Goal: Transaction & Acquisition: Obtain resource

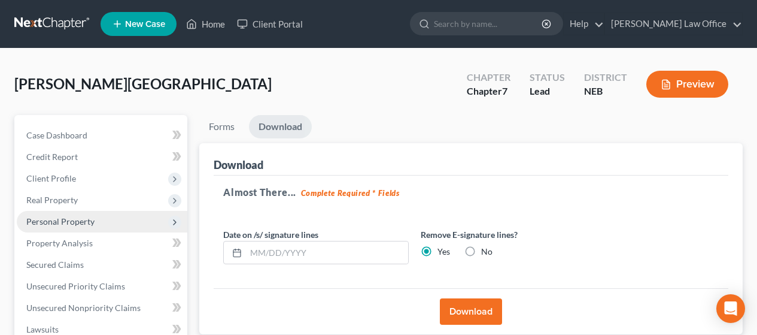
scroll to position [61, 0]
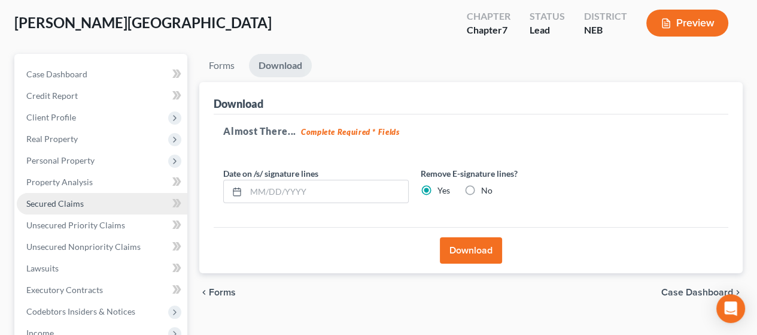
click at [108, 198] on link "Secured Claims" at bounding box center [102, 204] width 171 height 22
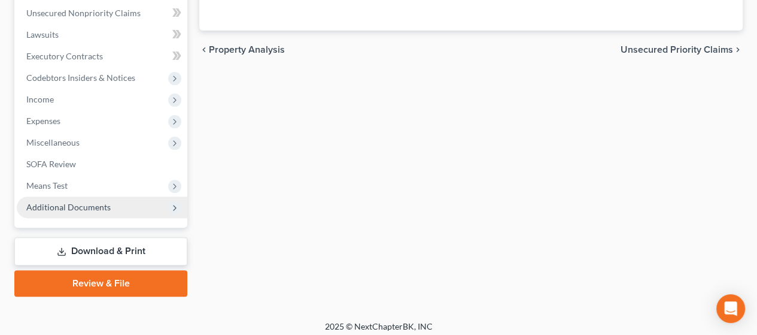
scroll to position [301, 0]
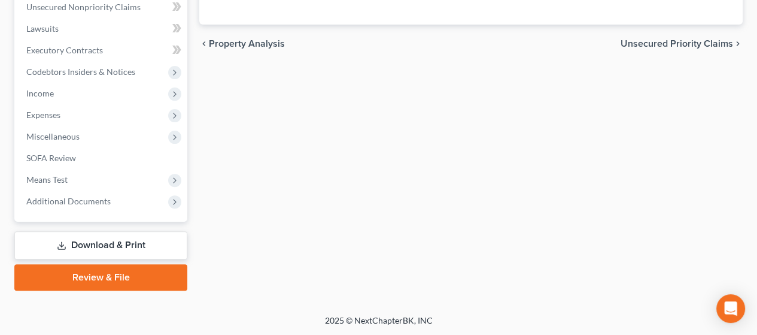
click at [164, 240] on link "Download & Print" at bounding box center [100, 245] width 173 height 28
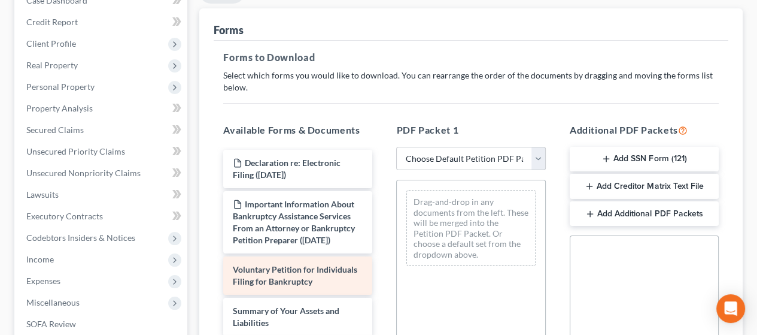
scroll to position [180, 0]
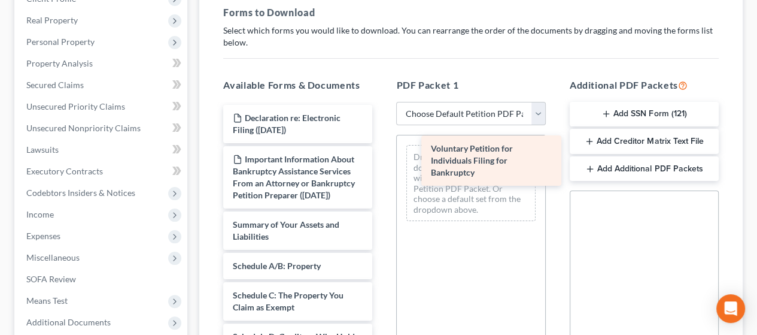
drag, startPoint x: 316, startPoint y: 244, endPoint x: 508, endPoint y: 159, distance: 210.1
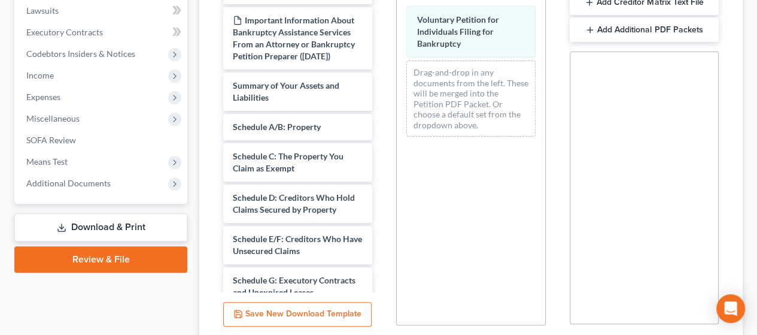
scroll to position [359, 0]
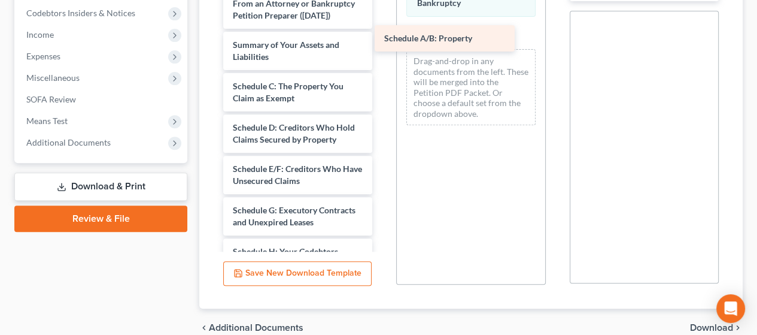
drag, startPoint x: 316, startPoint y: 92, endPoint x: 475, endPoint y: 29, distance: 170.7
click at [382, 29] on div "Schedule A/B: Property Declaration re: Electronic Filing ([DATE]) Important Inf…" at bounding box center [298, 295] width 168 height 741
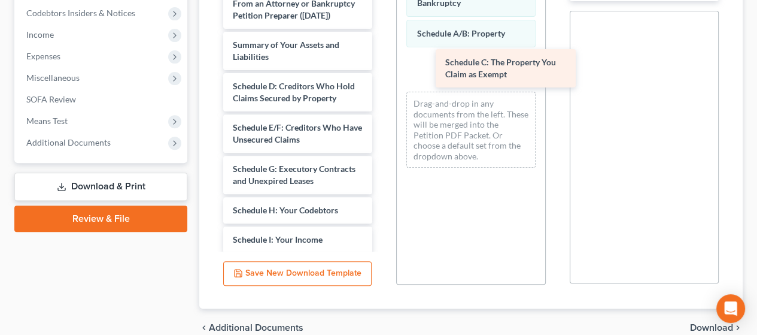
drag, startPoint x: 283, startPoint y: 97, endPoint x: 472, endPoint y: 63, distance: 192.2
click at [382, 59] on div "Schedule C: The Property You Claim as Exempt Declaration re: Electronic Filing …" at bounding box center [298, 274] width 168 height 699
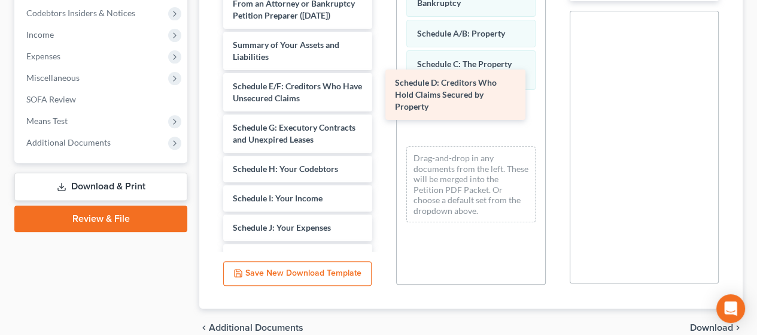
drag, startPoint x: 298, startPoint y: 102, endPoint x: 477, endPoint y: 94, distance: 179.2
click at [382, 92] on div "Schedule D: Creditors Who Hold Claims Secured by Property Declaration re: Elect…" at bounding box center [298, 254] width 168 height 658
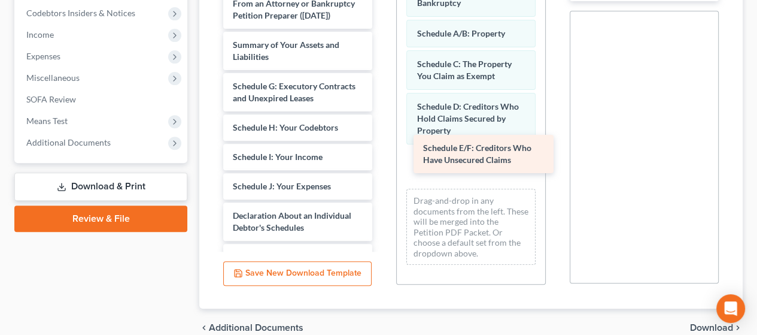
drag, startPoint x: 302, startPoint y: 99, endPoint x: 484, endPoint y: 154, distance: 190.2
click at [382, 151] on div "Schedule E/F: Creditors Who Have Unsecured Claims Declaration re: Electronic Fi…" at bounding box center [298, 233] width 168 height 617
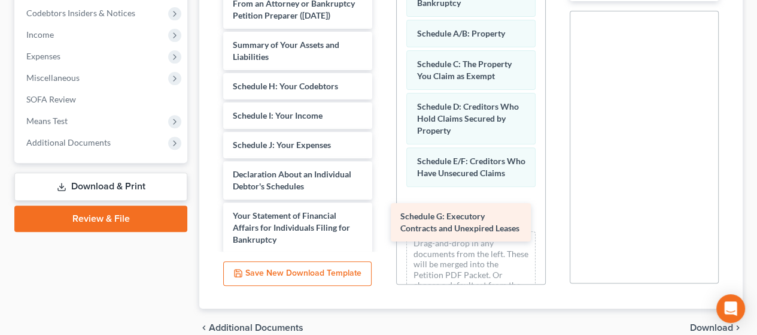
drag, startPoint x: 330, startPoint y: 103, endPoint x: 494, endPoint y: 217, distance: 199.1
click at [382, 217] on div "Schedule G: Executory Contracts and Unexpired Leases Declaration re: Electronic…" at bounding box center [298, 212] width 168 height 575
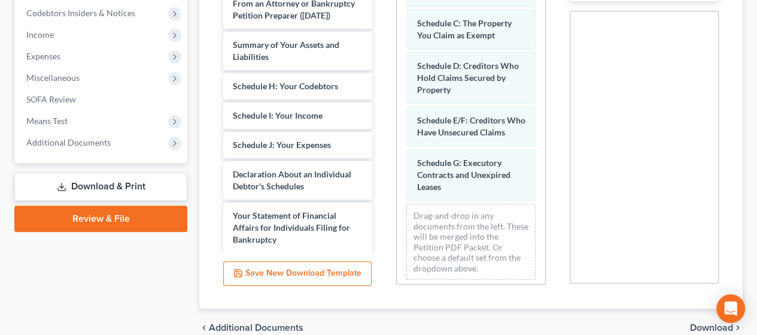
scroll to position [56, 0]
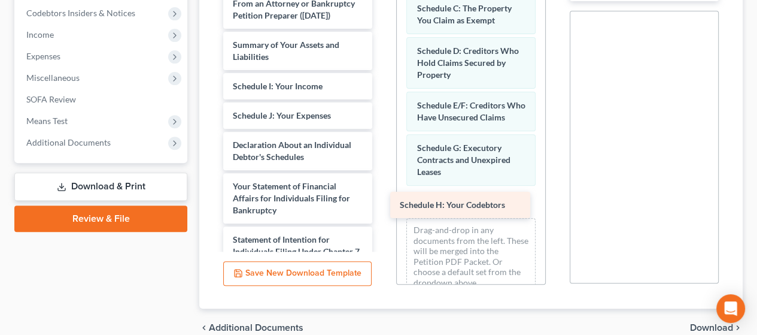
drag, startPoint x: 307, startPoint y: 95, endPoint x: 474, endPoint y: 201, distance: 198.3
click at [382, 201] on div "Schedule H: Your Codebtors Declaration re: Electronic Filing ([DATE]) Important…" at bounding box center [298, 198] width 168 height 546
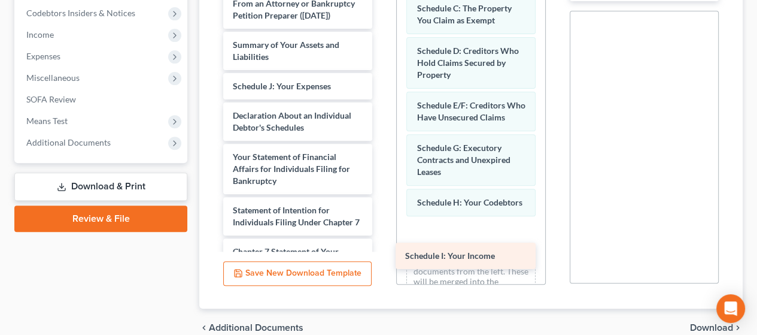
drag, startPoint x: 304, startPoint y: 92, endPoint x: 474, endPoint y: 248, distance: 231.4
click at [382, 248] on div "Schedule I: Your Income Declaration re: Electronic Filing ([DATE]) Important In…" at bounding box center [298, 183] width 168 height 517
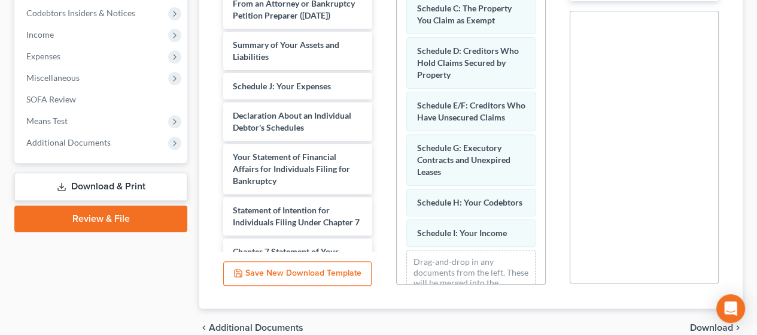
scroll to position [128, 0]
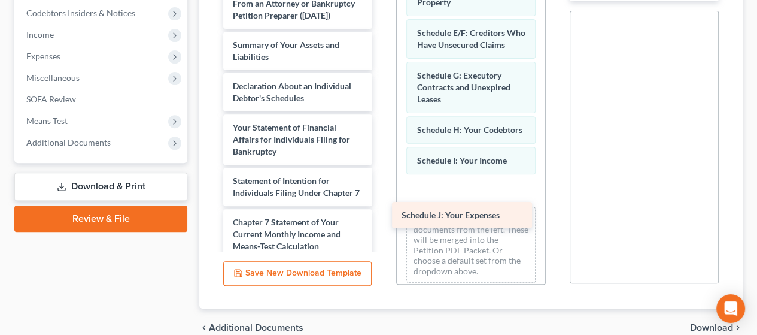
drag, startPoint x: 307, startPoint y: 93, endPoint x: 474, endPoint y: 213, distance: 205.0
click at [382, 211] on div "Schedule J: Your Expenses Declaration re: Electronic Filing ([DATE]) Important …" at bounding box center [298, 168] width 168 height 487
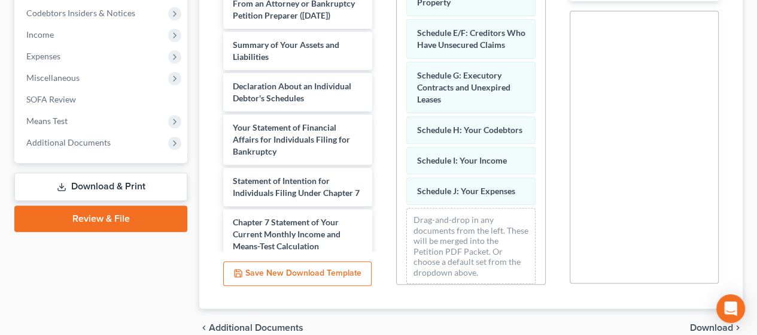
scroll to position [159, 0]
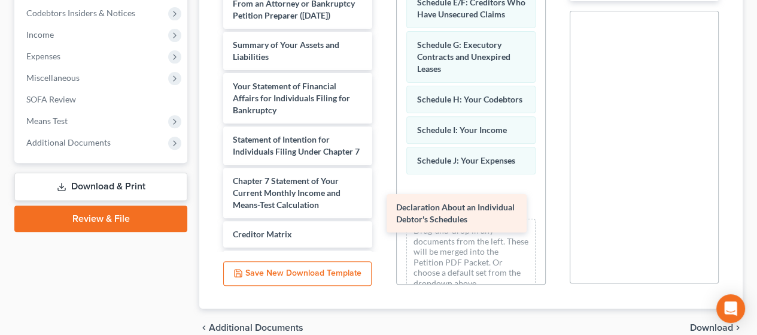
drag, startPoint x: 298, startPoint y: 98, endPoint x: 461, endPoint y: 208, distance: 197.1
click at [382, 208] on div "Declaration About an Individual Debtor's Schedules Declaration re: Electronic F…" at bounding box center [298, 148] width 168 height 446
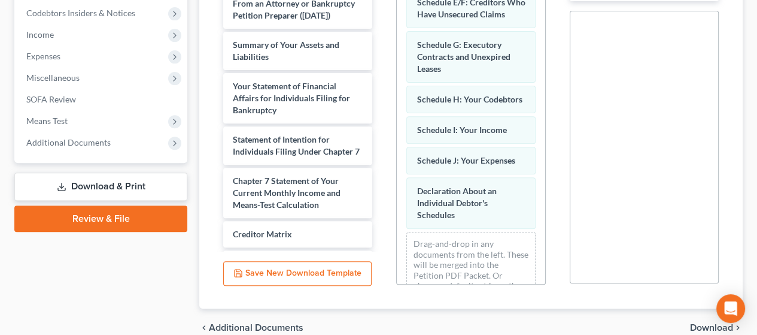
scroll to position [213, 0]
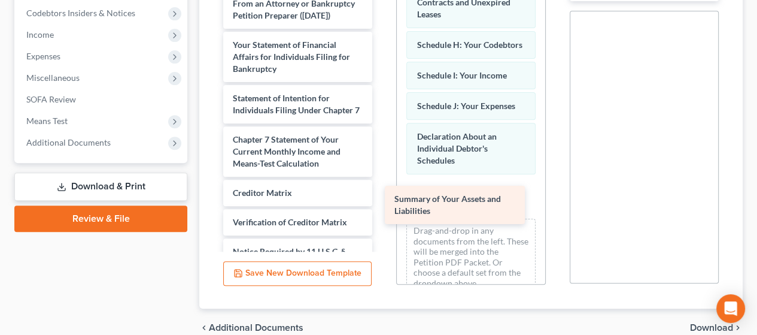
drag, startPoint x: 289, startPoint y: 56, endPoint x: 451, endPoint y: 199, distance: 215.9
click at [382, 199] on div "Summary of Your Assets and Liabilities Declaration re: Electronic Filing ([DATE…" at bounding box center [298, 127] width 168 height 405
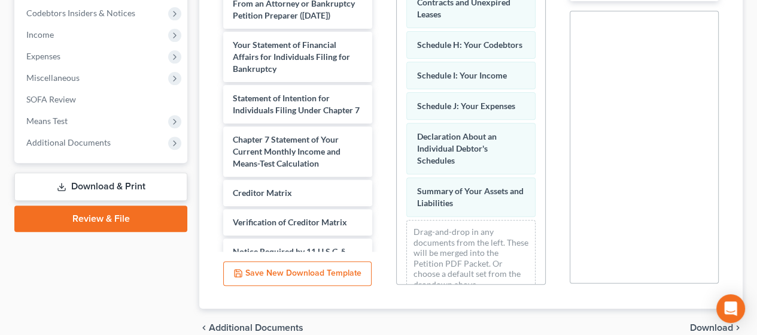
scroll to position [255, 0]
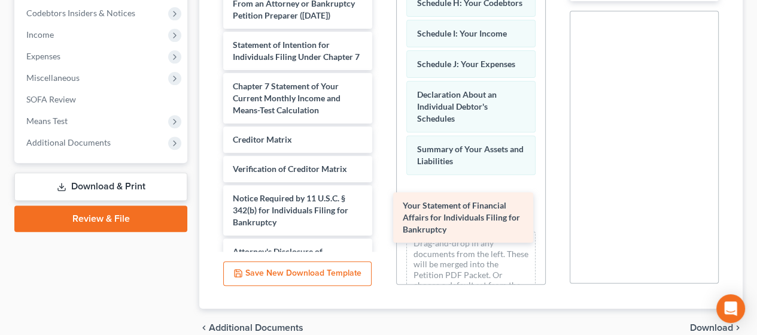
drag, startPoint x: 273, startPoint y: 52, endPoint x: 444, endPoint y: 202, distance: 227.0
click at [382, 202] on div "Your Statement of Financial Affairs for Individuals Filing for Bankruptcy Decla…" at bounding box center [298, 100] width 168 height 351
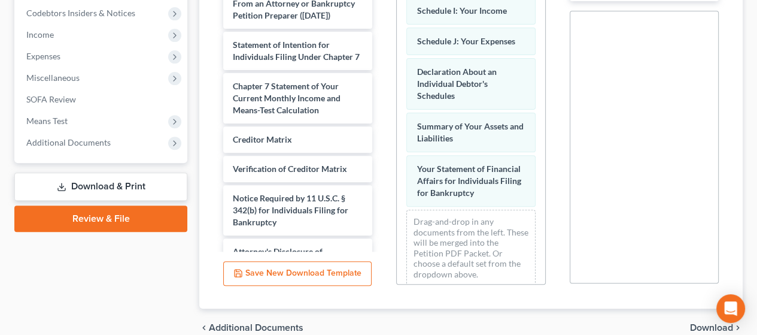
scroll to position [321, 0]
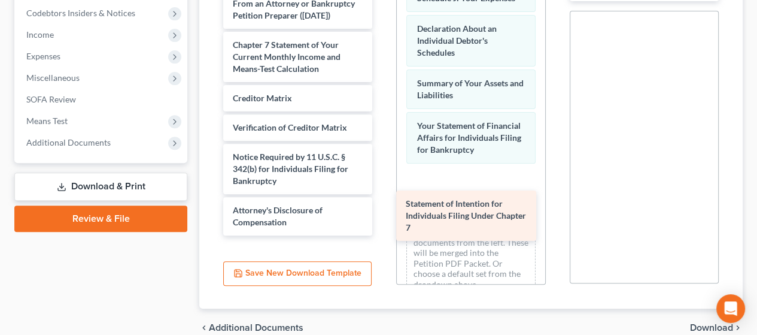
drag, startPoint x: 281, startPoint y: 57, endPoint x: 451, endPoint y: 208, distance: 227.3
click at [382, 206] on div "Statement of Intention for Individuals Filing Under Chapter 7 Declaration re: E…" at bounding box center [298, 80] width 168 height 310
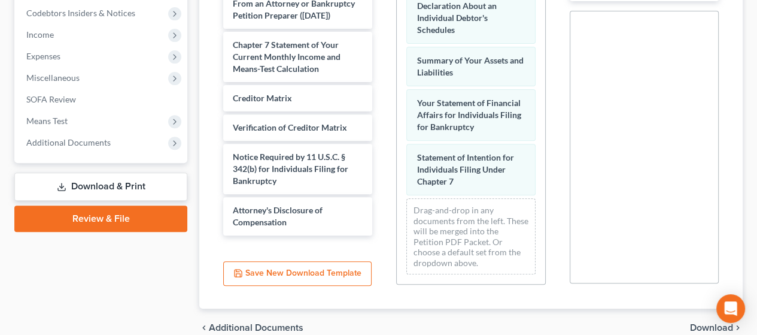
scroll to position [376, 0]
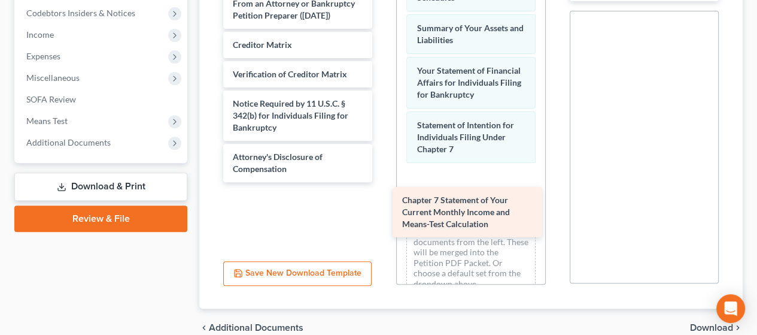
drag, startPoint x: 298, startPoint y: 47, endPoint x: 467, endPoint y: 203, distance: 230.5
click at [382, 182] on div "Chapter 7 Statement of Your Current Monthly Income and Means-Test Calculation D…" at bounding box center [298, 53] width 168 height 257
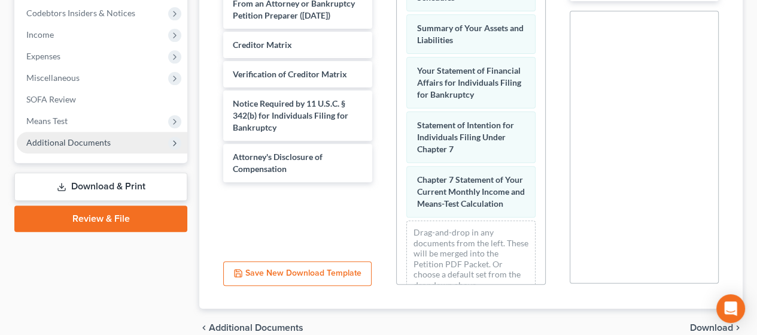
click at [101, 138] on span "Additional Documents" at bounding box center [68, 142] width 84 height 10
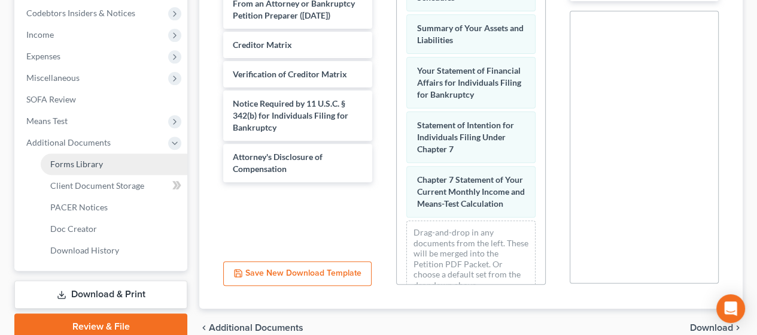
click at [90, 162] on span "Forms Library" at bounding box center [76, 164] width 53 height 10
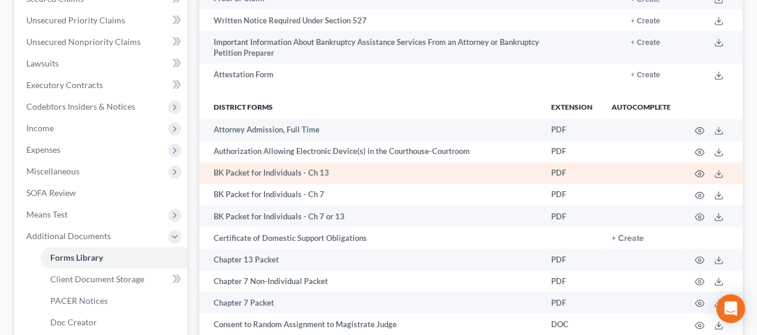
scroll to position [180, 0]
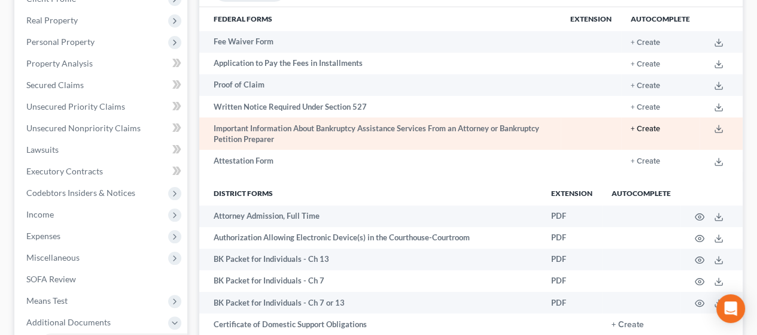
click at [647, 127] on button "+ Create" at bounding box center [645, 129] width 29 height 8
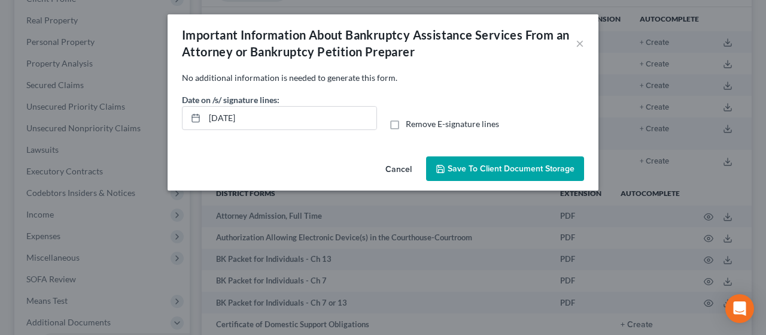
click at [496, 165] on span "Save to Client Document Storage" at bounding box center [511, 168] width 127 height 10
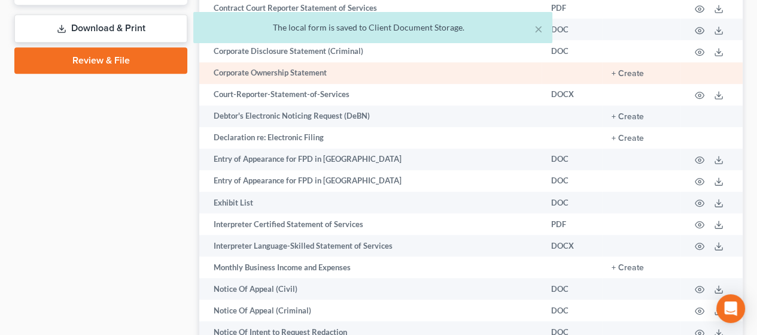
scroll to position [659, 0]
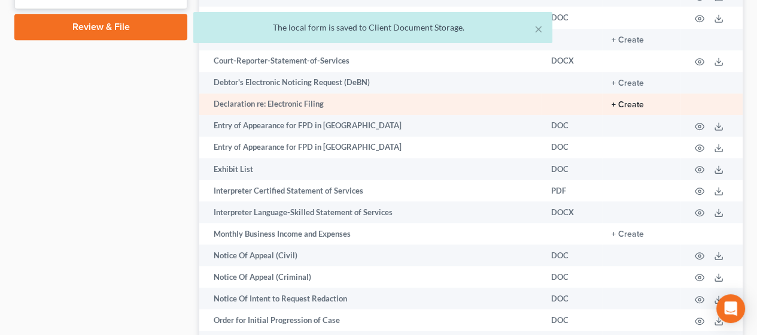
click at [626, 109] on button "+ Create" at bounding box center [628, 105] width 32 height 8
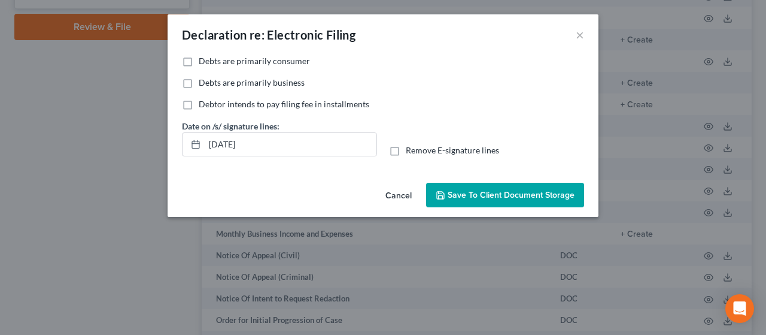
click at [499, 191] on span "Save to Client Document Storage" at bounding box center [511, 195] width 127 height 10
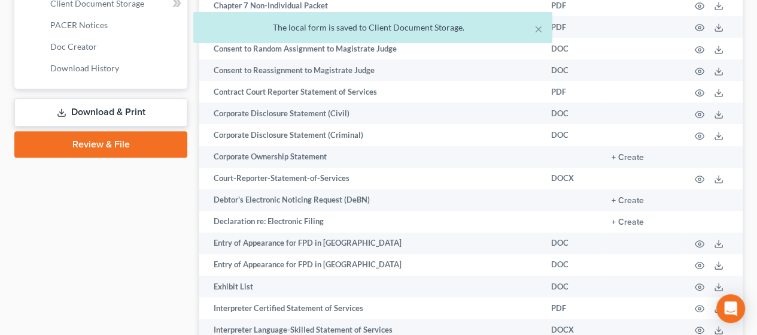
scroll to position [539, 0]
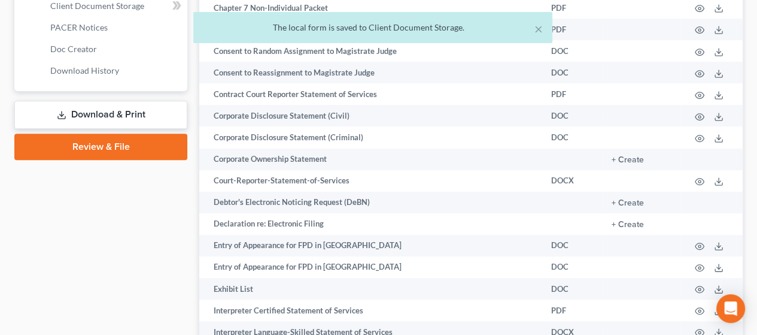
click at [145, 114] on link "Download & Print" at bounding box center [100, 115] width 173 height 28
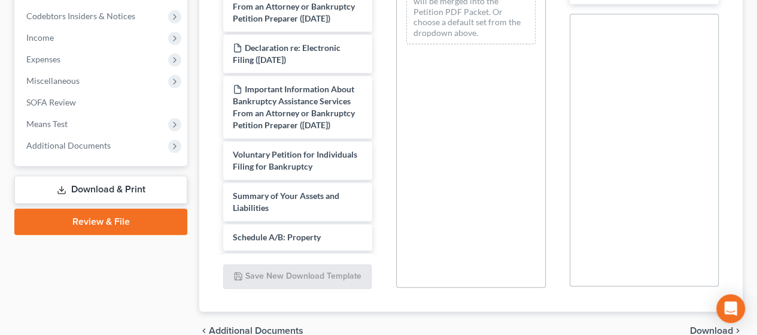
scroll to position [356, 0]
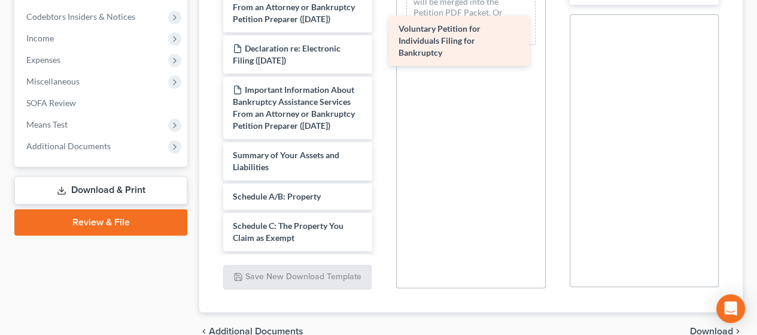
drag, startPoint x: 295, startPoint y: 190, endPoint x: 462, endPoint y: 33, distance: 229.1
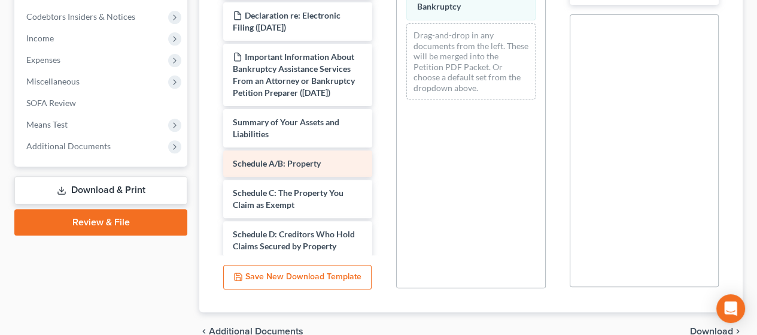
scroll to position [60, 0]
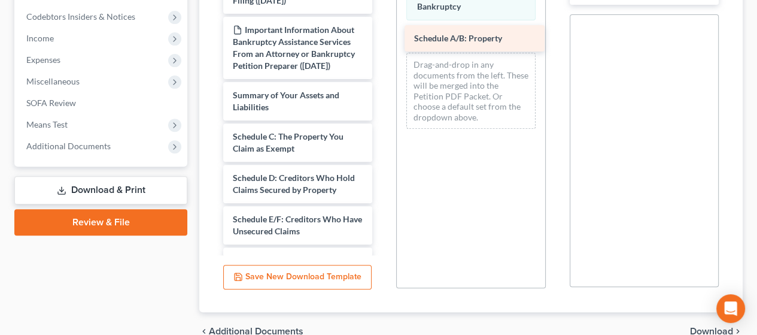
drag, startPoint x: 311, startPoint y: 160, endPoint x: 490, endPoint y: 41, distance: 214.5
click at [382, 39] on div "Schedule A/B: Property Declaration re: Electronic Filing ([DATE]) Important Inf…" at bounding box center [298, 292] width 168 height 847
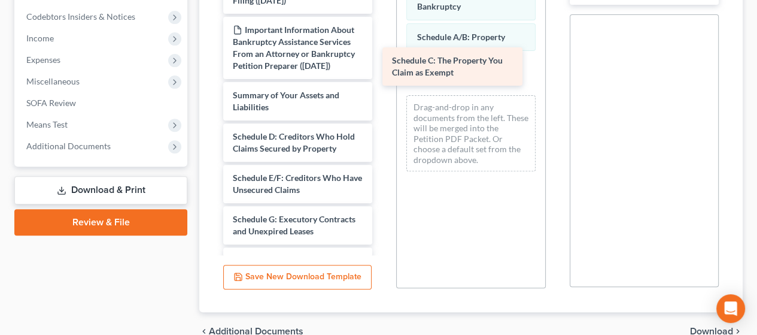
drag, startPoint x: 319, startPoint y: 163, endPoint x: 489, endPoint y: 53, distance: 202.6
click at [382, 57] on div "Schedule C: The Property You Claim as Exempt Declaration re: Electronic Filing …" at bounding box center [298, 272] width 168 height 806
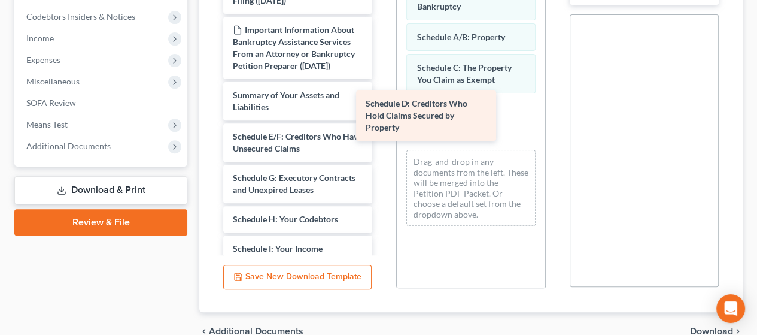
drag, startPoint x: 332, startPoint y: 162, endPoint x: 491, endPoint y: 99, distance: 171.0
click at [382, 99] on div "Schedule D: Creditors Who Hold Claims Secured by Property Declaration re: Elect…" at bounding box center [298, 251] width 168 height 765
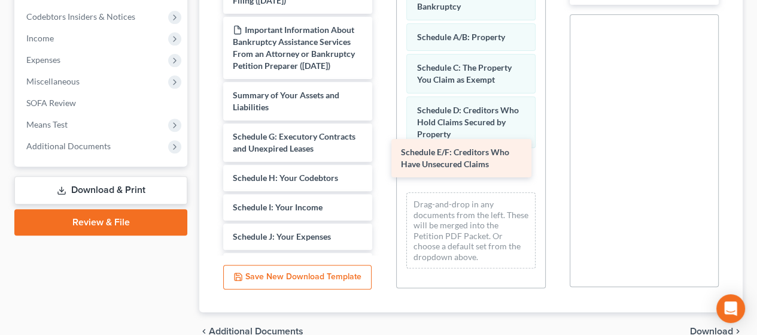
drag, startPoint x: 321, startPoint y: 158, endPoint x: 492, endPoint y: 146, distance: 171.6
click at [382, 143] on div "Schedule E/F: Creditors Who Have Unsecured Claims Declaration re: Electronic Fi…" at bounding box center [298, 230] width 168 height 723
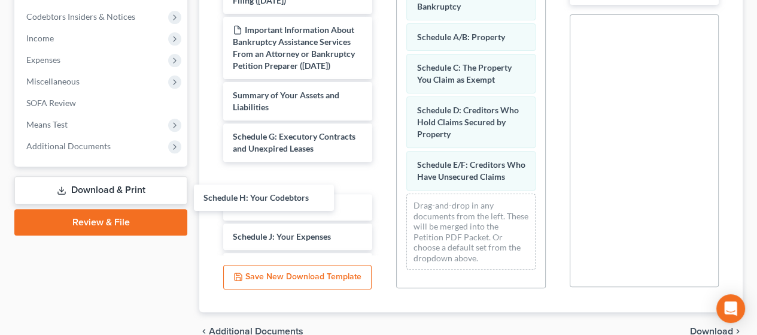
drag, startPoint x: 326, startPoint y: 194, endPoint x: 301, endPoint y: 186, distance: 27.1
click at [297, 189] on div "Schedule H: Your Codebtors Declaration re: Electronic Filing ([DATE]) Important…" at bounding box center [298, 230] width 168 height 723
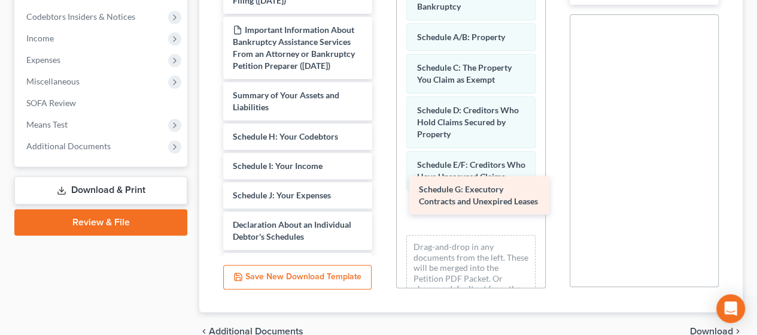
drag, startPoint x: 303, startPoint y: 159, endPoint x: 477, endPoint y: 193, distance: 176.8
click at [382, 192] on div "Schedule G: Executory Contracts and Unexpired Leases Declaration re: Electronic…" at bounding box center [298, 210] width 168 height 682
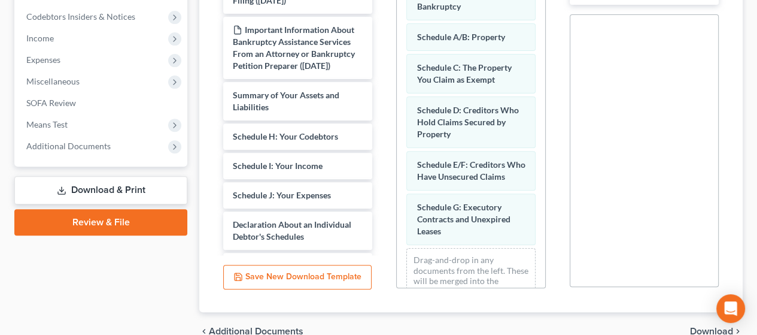
scroll to position [56, 0]
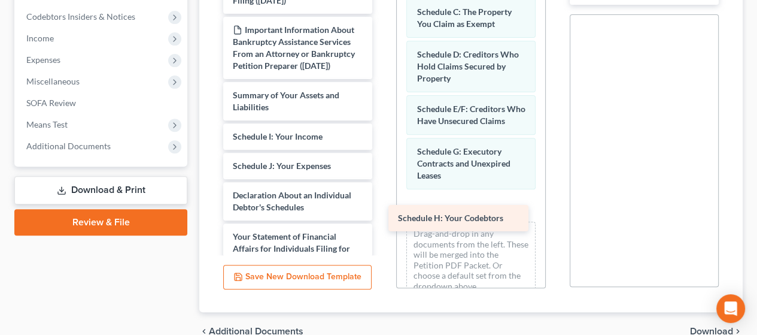
drag, startPoint x: 314, startPoint y: 156, endPoint x: 485, endPoint y: 207, distance: 177.9
click at [382, 207] on div "Schedule H: Your Codebtors Declaration re: Electronic Filing ([DATE]) Important…" at bounding box center [298, 195] width 168 height 653
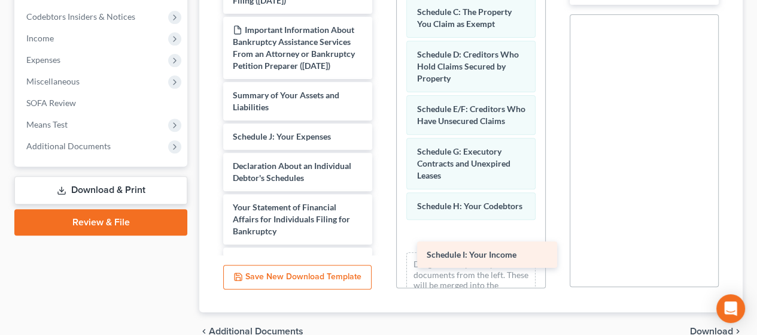
drag, startPoint x: 309, startPoint y: 159, endPoint x: 501, endPoint y: 256, distance: 214.7
click at [382, 256] on div "Schedule I: Your Income Declaration re: Electronic Filing ([DATE]) Important In…" at bounding box center [298, 180] width 168 height 623
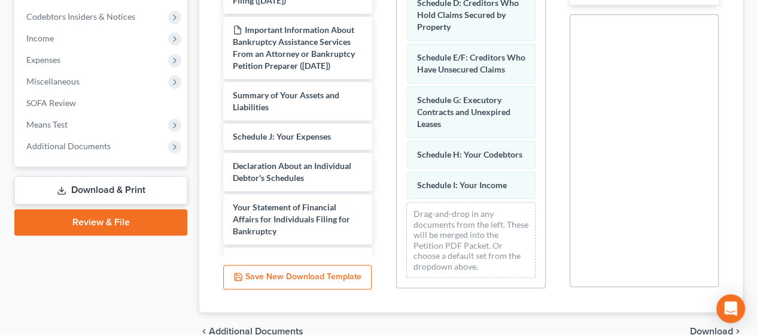
scroll to position [128, 0]
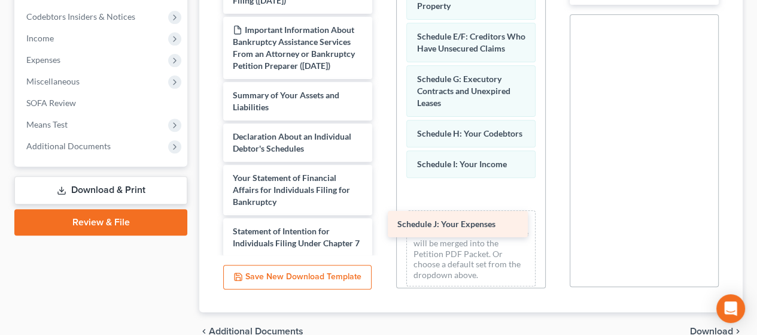
drag, startPoint x: 278, startPoint y: 162, endPoint x: 444, endPoint y: 225, distance: 177.4
click at [382, 227] on div "Schedule J: Your Expenses Declaration re: Electronic Filing ([DATE]) Important …" at bounding box center [298, 166] width 168 height 594
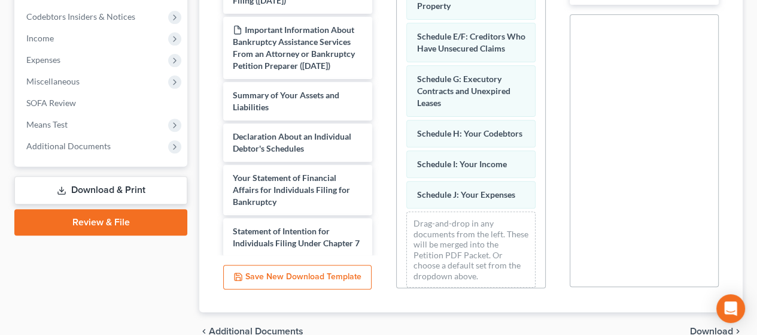
scroll to position [159, 0]
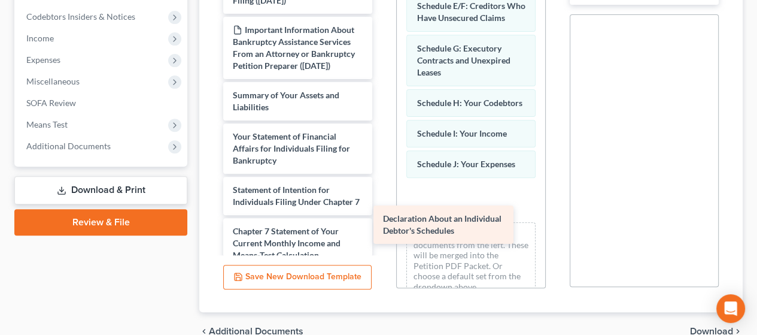
drag, startPoint x: 311, startPoint y: 167, endPoint x: 469, endPoint y: 218, distance: 166.6
click at [382, 218] on div "Declaration About an Individual Debtor's Schedules Declaration re: Electronic F…" at bounding box center [298, 145] width 168 height 553
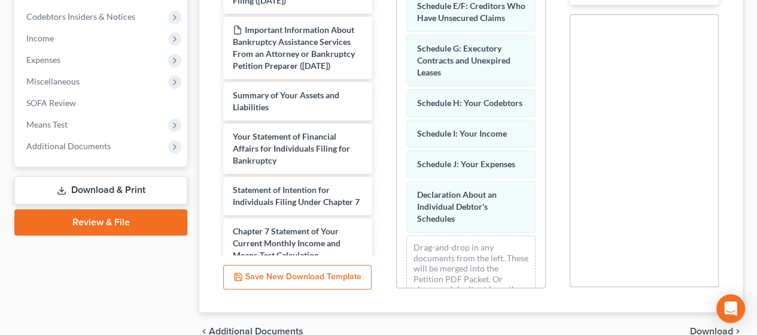
scroll to position [213, 0]
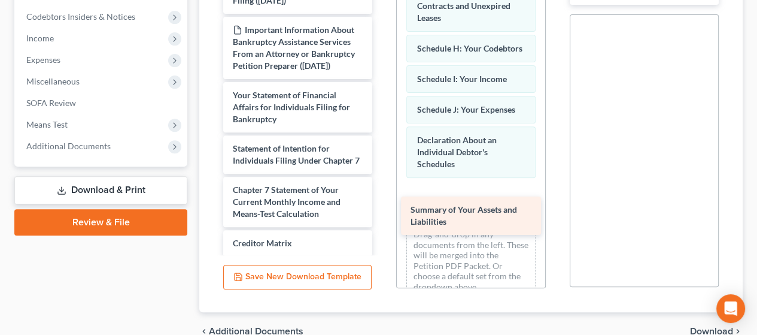
drag, startPoint x: 274, startPoint y: 119, endPoint x: 449, endPoint y: 208, distance: 197.1
click at [382, 208] on div "Summary of Your Assets and Liabilities Declaration re: Electronic Filing ([DATE…" at bounding box center [298, 124] width 168 height 511
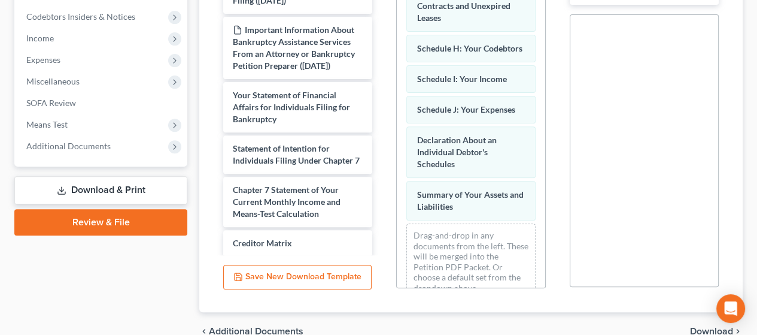
scroll to position [255, 0]
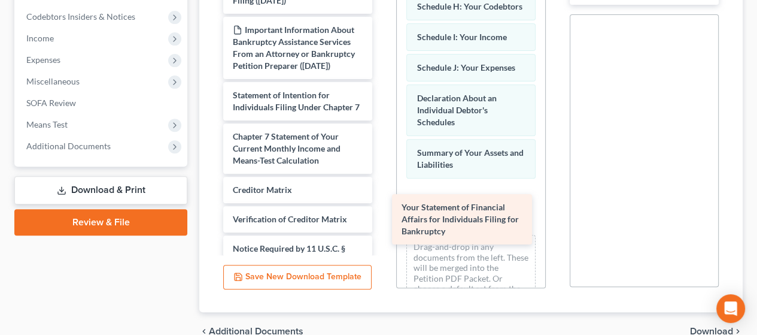
drag, startPoint x: 292, startPoint y: 123, endPoint x: 465, endPoint y: 211, distance: 194.7
click at [382, 211] on div "Your Statement of Financial Affairs for Individuals Filing for Bankruptcy Decla…" at bounding box center [298, 98] width 168 height 458
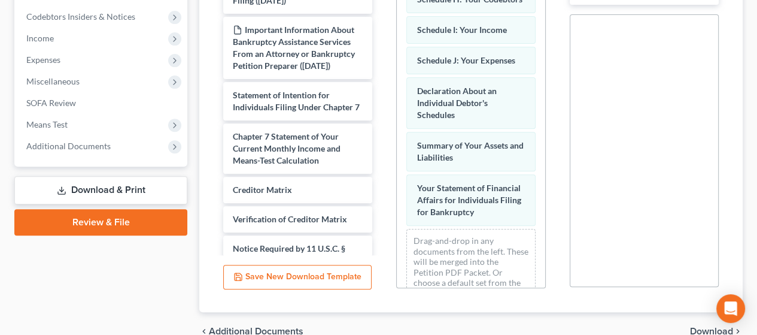
scroll to position [321, 0]
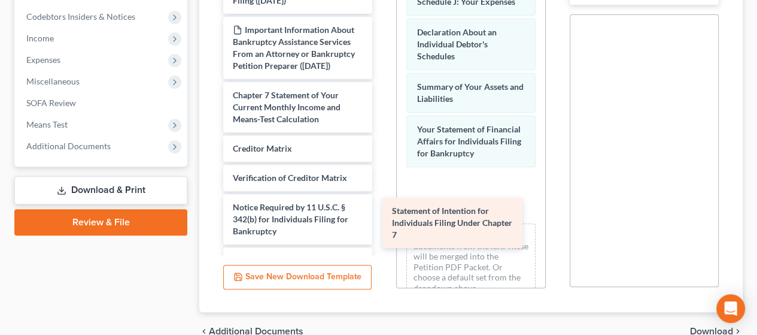
drag, startPoint x: 271, startPoint y: 124, endPoint x: 432, endPoint y: 210, distance: 182.7
click at [382, 210] on div "Statement of Intention for Individuals Filing Under Chapter 7 Declaration re: E…" at bounding box center [298, 77] width 168 height 417
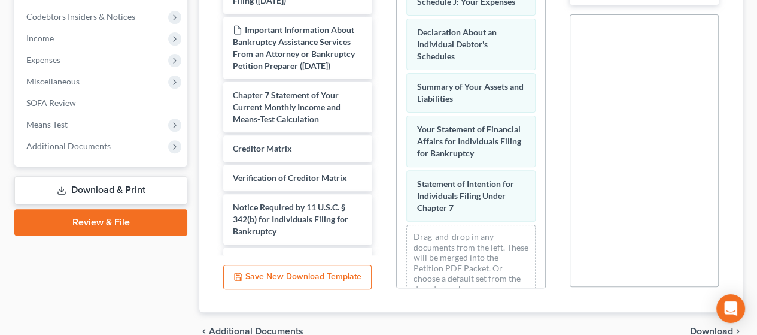
scroll to position [376, 0]
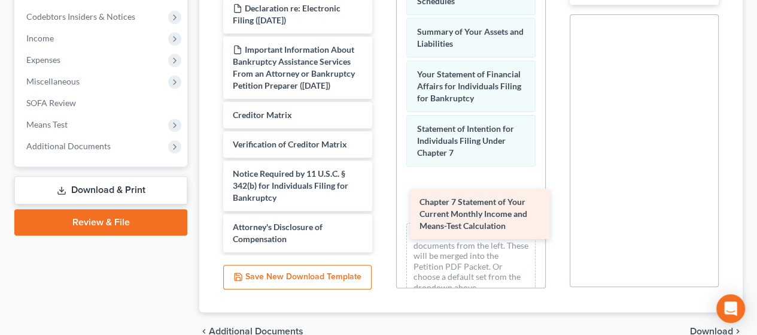
drag, startPoint x: 295, startPoint y: 129, endPoint x: 480, endPoint y: 210, distance: 202.4
click at [382, 210] on div "Chapter 7 Statement of Your Current Monthly Income and Means-Test Calculation D…" at bounding box center [298, 70] width 168 height 363
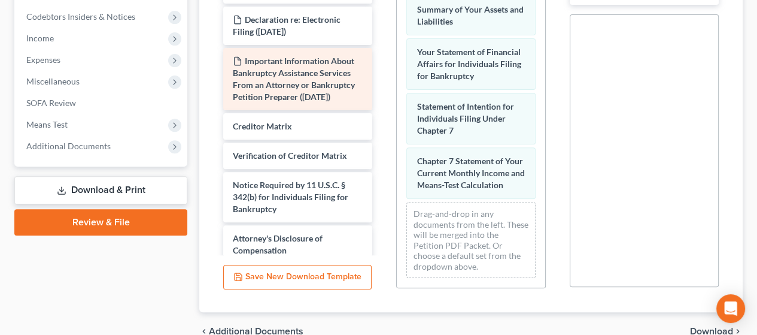
scroll to position [0, 0]
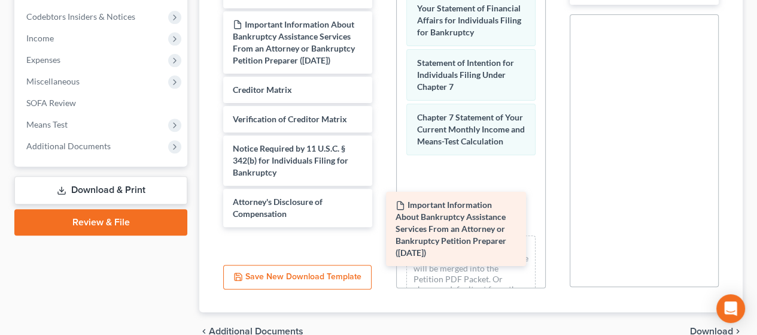
drag, startPoint x: 292, startPoint y: 16, endPoint x: 455, endPoint y: 239, distance: 275.9
click at [382, 227] on div "Important Information About Bankruptcy Assistance Services From an Attorney or …" at bounding box center [298, 78] width 168 height 298
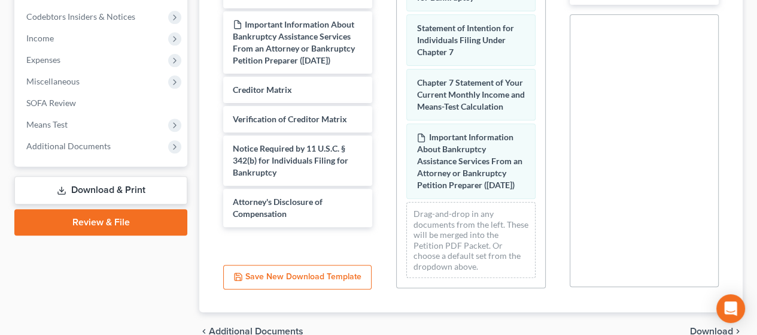
scroll to position [532, 0]
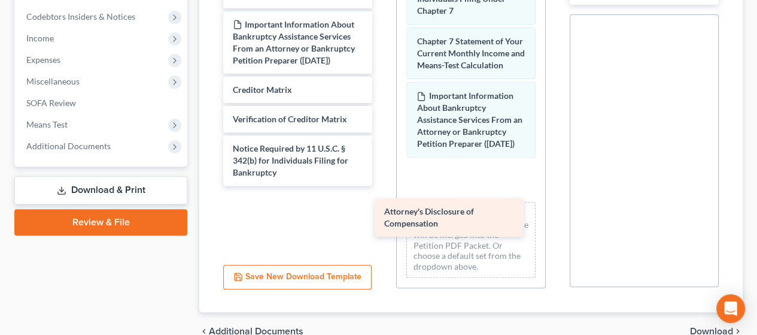
drag, startPoint x: 289, startPoint y: 198, endPoint x: 442, endPoint y: 214, distance: 153.5
click at [382, 186] on div "Attorney's Disclosure of Compensation Declaration re: Electronic Filing ([DATE]…" at bounding box center [298, 57] width 168 height 257
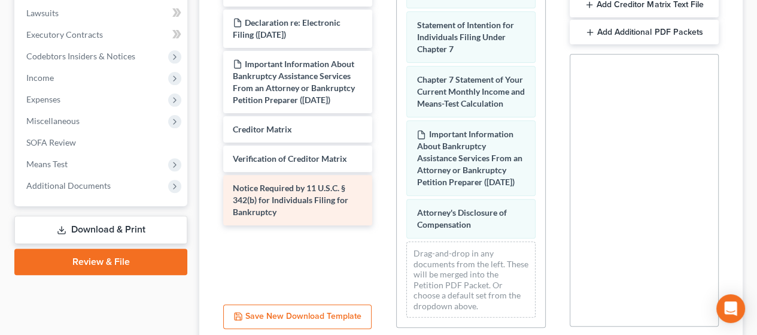
scroll to position [296, 0]
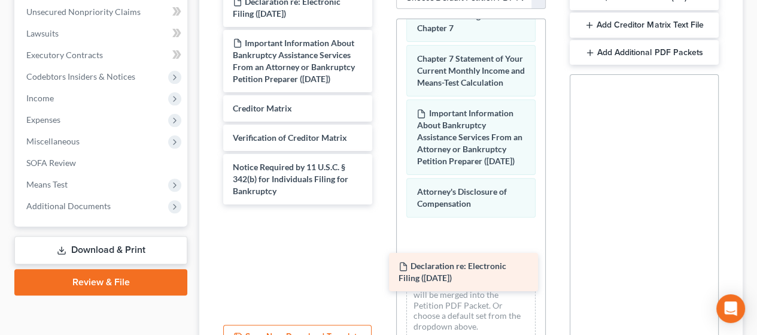
drag, startPoint x: 319, startPoint y: 4, endPoint x: 484, endPoint y: 270, distance: 313.3
click at [382, 204] on div "Declaration re: Electronic Filing ([DATE]) Declaration re: Electronic Filing ([…" at bounding box center [298, 97] width 168 height 216
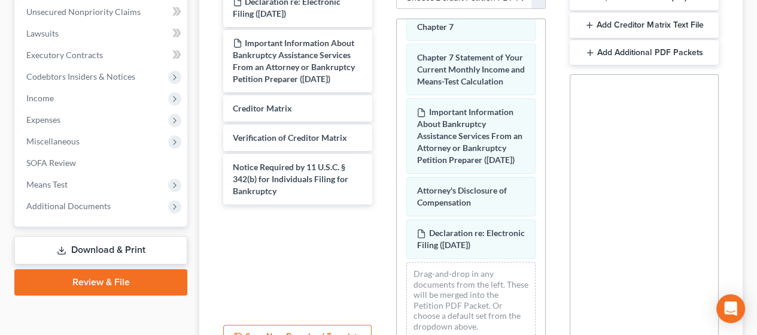
scroll to position [629, 0]
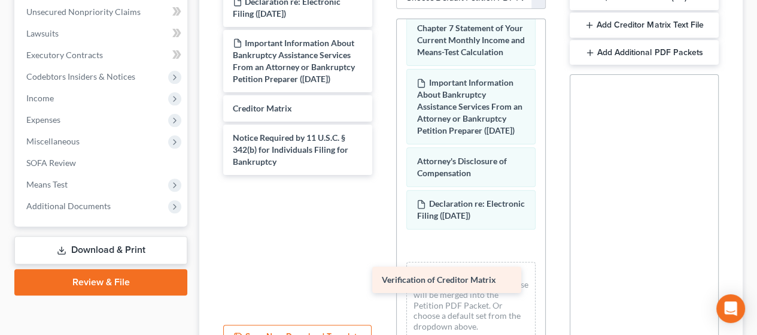
drag, startPoint x: 302, startPoint y: 129, endPoint x: 451, endPoint y: 272, distance: 206.6
click at [382, 175] on div "Verification of Creditor Matrix Declaration re: Electronic Filing ([DATE]) Impo…" at bounding box center [298, 82] width 168 height 186
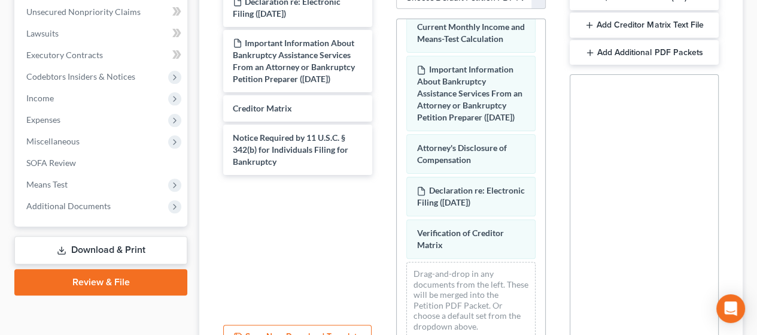
scroll to position [671, 0]
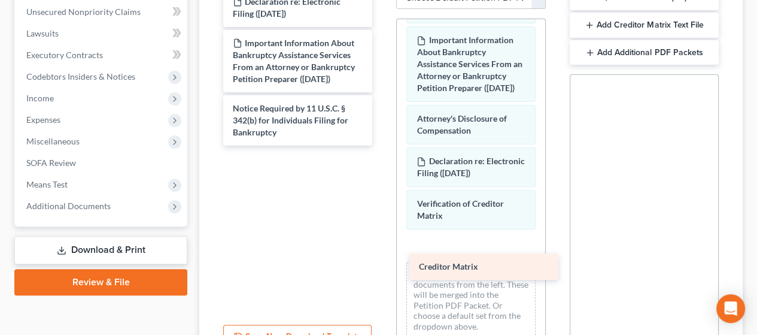
drag, startPoint x: 288, startPoint y: 104, endPoint x: 472, endPoint y: 265, distance: 245.2
click at [382, 145] on div "Creditor Matrix Declaration re: Electronic Filing ([DATE]) Important Informatio…" at bounding box center [298, 67] width 168 height 157
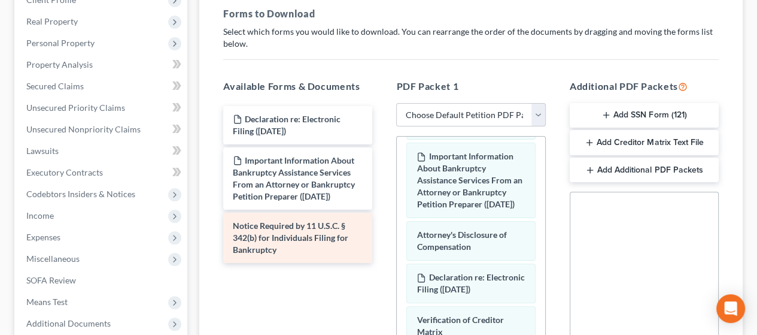
scroll to position [176, 0]
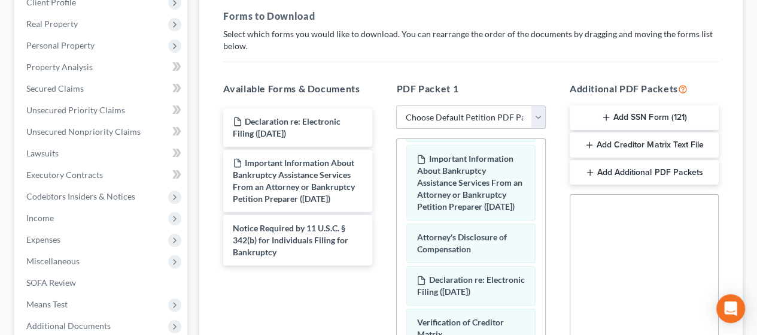
click at [656, 112] on button "Add SSN Form (121)" at bounding box center [644, 117] width 149 height 25
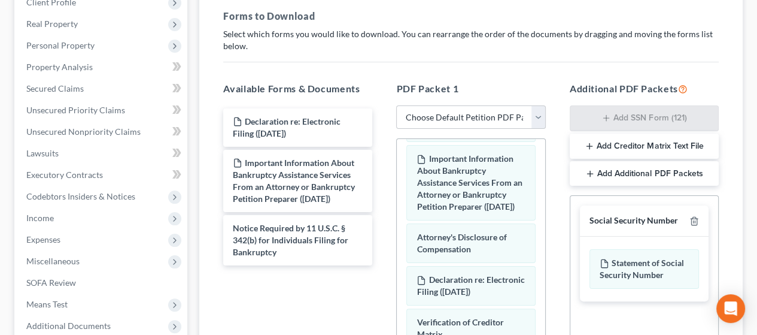
drag, startPoint x: 639, startPoint y: 141, endPoint x: 638, endPoint y: 148, distance: 6.7
click at [639, 143] on button "Add Creditor Matrix Text File" at bounding box center [644, 146] width 149 height 25
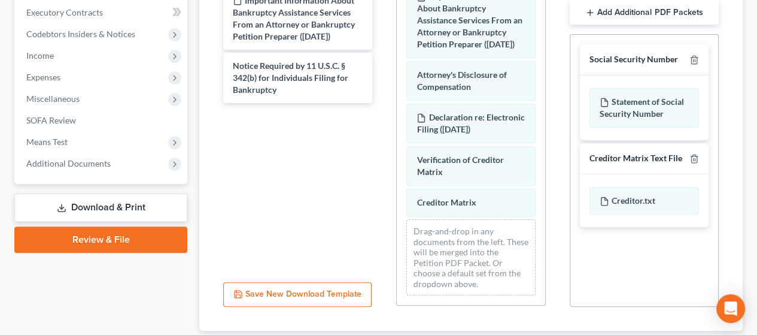
scroll to position [415, 0]
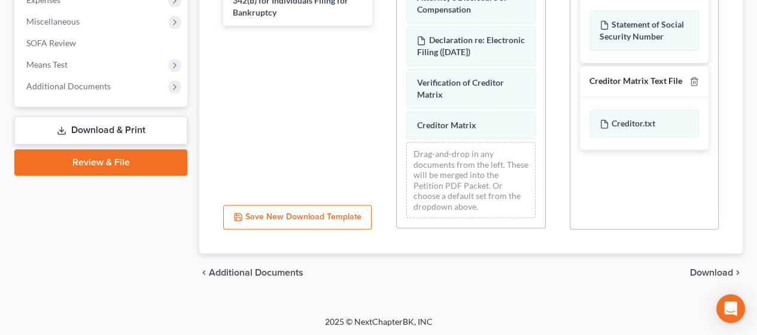
click at [702, 268] on span "Download" at bounding box center [711, 273] width 43 height 10
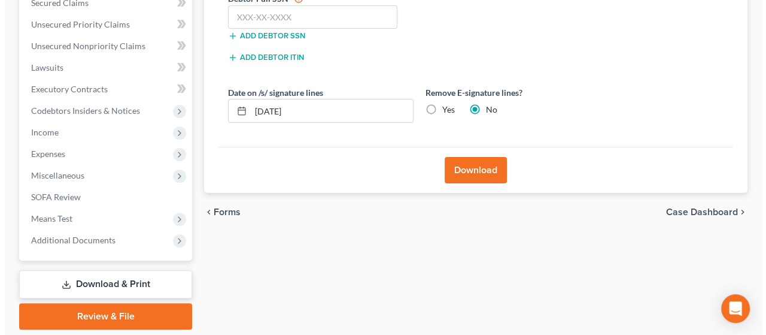
scroll to position [181, 0]
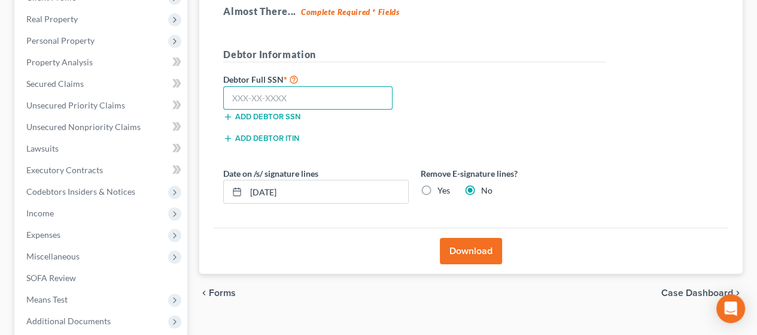
click at [273, 92] on input "text" at bounding box center [307, 98] width 169 height 24
type input "508-15-0723"
click at [472, 246] on button "Download" at bounding box center [471, 251] width 62 height 26
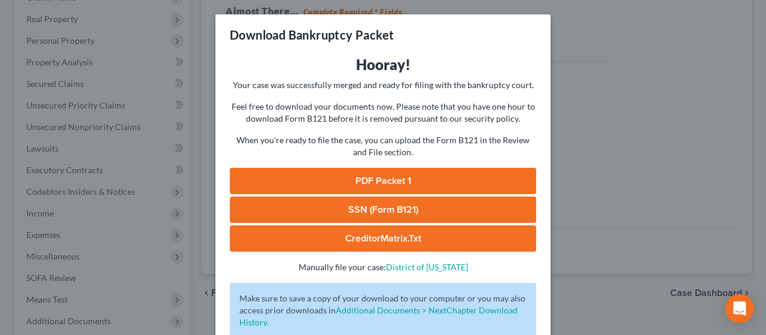
click at [404, 177] on link "PDF Packet 1" at bounding box center [383, 181] width 307 height 26
click at [414, 202] on link "SSN (Form B121)" at bounding box center [383, 209] width 307 height 26
click at [438, 234] on link "CreditorMatrix.txt" at bounding box center [383, 238] width 307 height 26
